Goal: Transaction & Acquisition: Purchase product/service

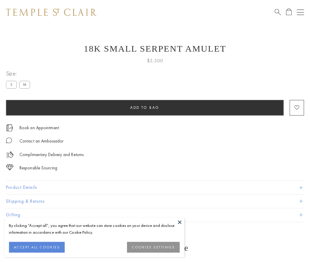
scroll to position [2, 0]
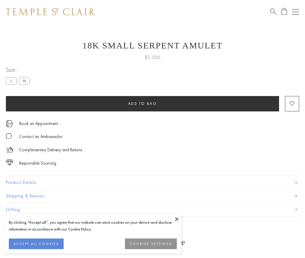
click at [143, 103] on span "Add to bag" at bounding box center [142, 103] width 29 height 5
